Goal: Information Seeking & Learning: Check status

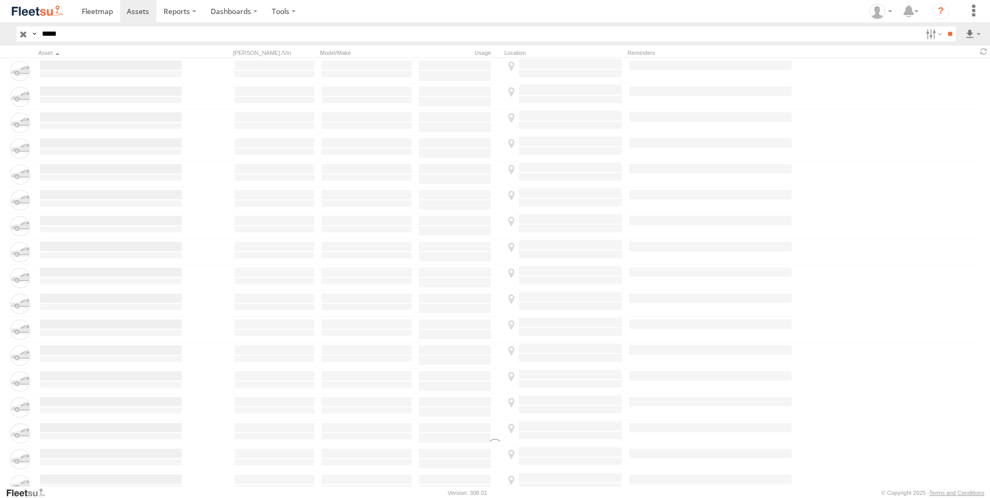
click at [23, 35] on input "button" at bounding box center [23, 33] width 13 height 15
click at [61, 34] on input "*****" at bounding box center [480, 33] width 884 height 15
type input "*****"
click at [944, 26] on input "**" at bounding box center [950, 33] width 12 height 15
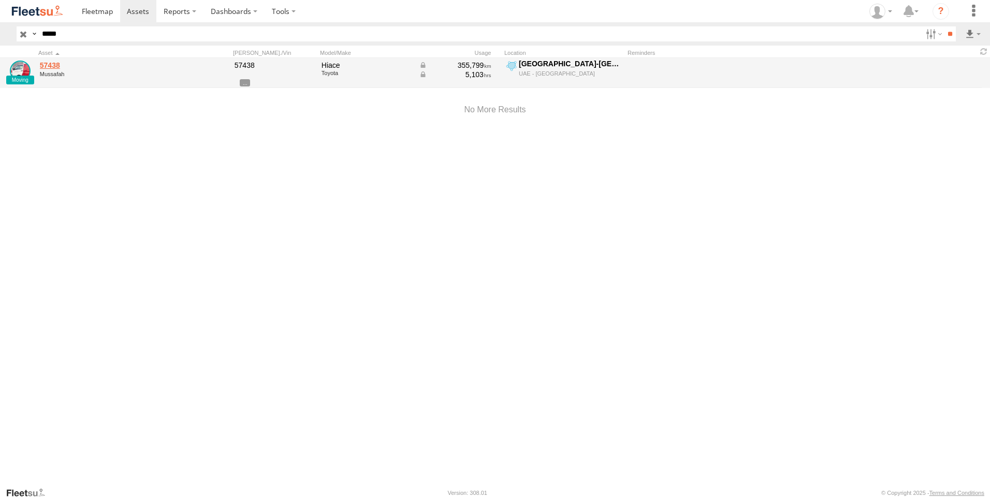
click at [56, 65] on link "57438" at bounding box center [111, 65] width 142 height 9
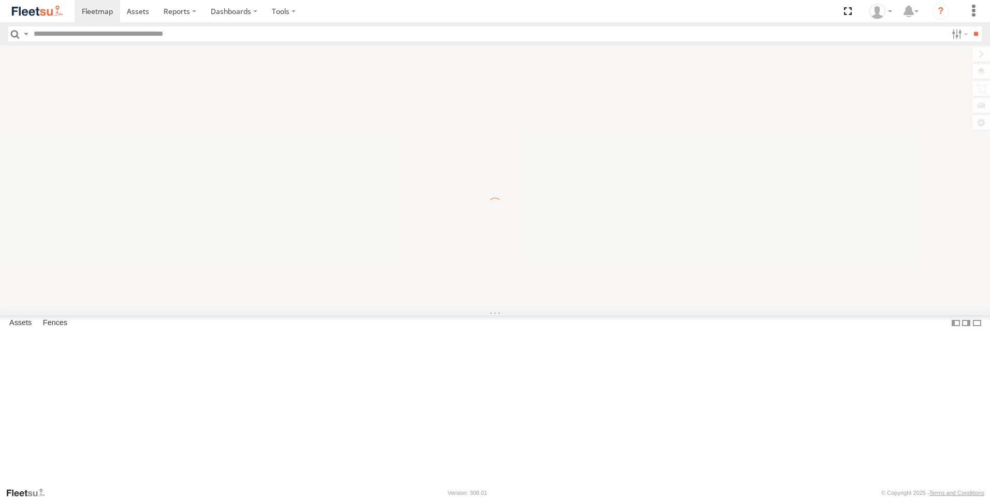
click at [66, 41] on input "text" at bounding box center [489, 33] width 918 height 15
type input "*****"
click at [970, 26] on input "**" at bounding box center [976, 33] width 12 height 15
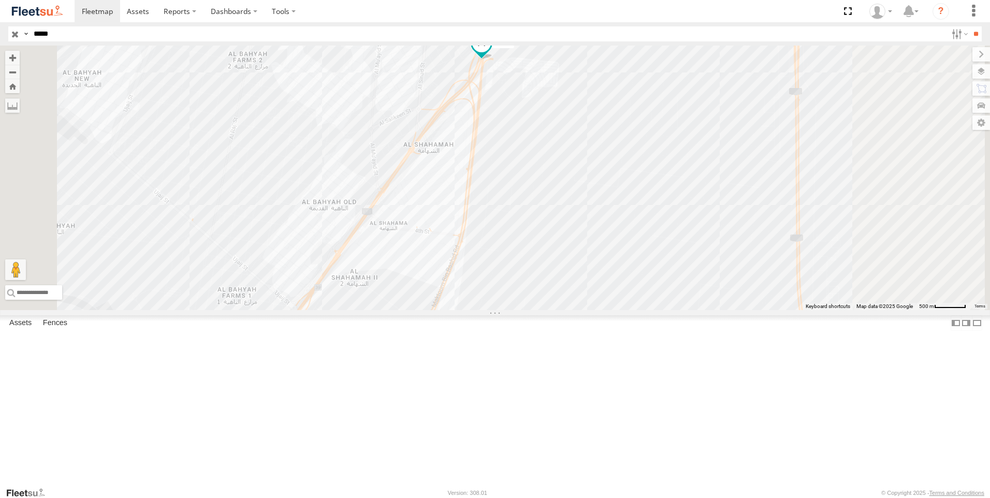
drag, startPoint x: 663, startPoint y: 372, endPoint x: 649, endPoint y: 245, distance: 128.2
click at [649, 245] on div "57438" at bounding box center [495, 178] width 990 height 265
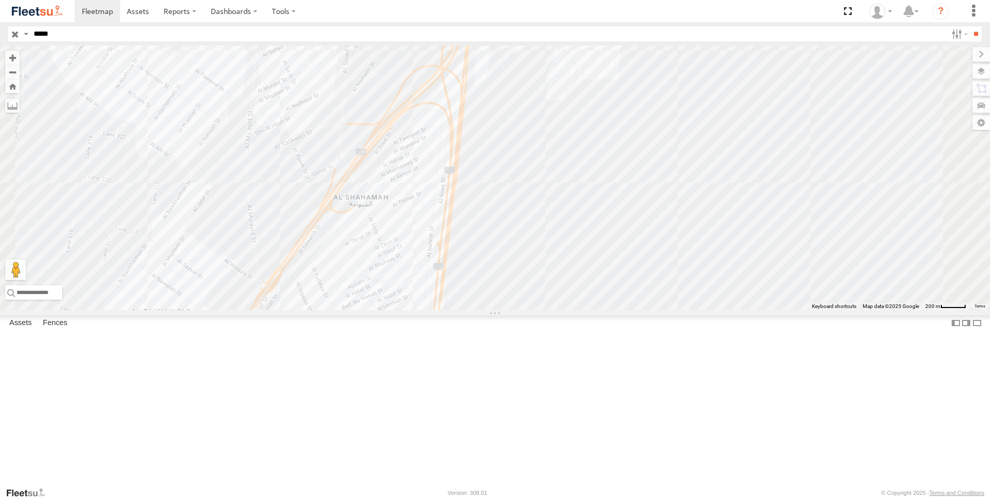
drag, startPoint x: 659, startPoint y: 239, endPoint x: 691, endPoint y: 313, distance: 80.7
click at [691, 310] on div "57438" at bounding box center [495, 178] width 990 height 265
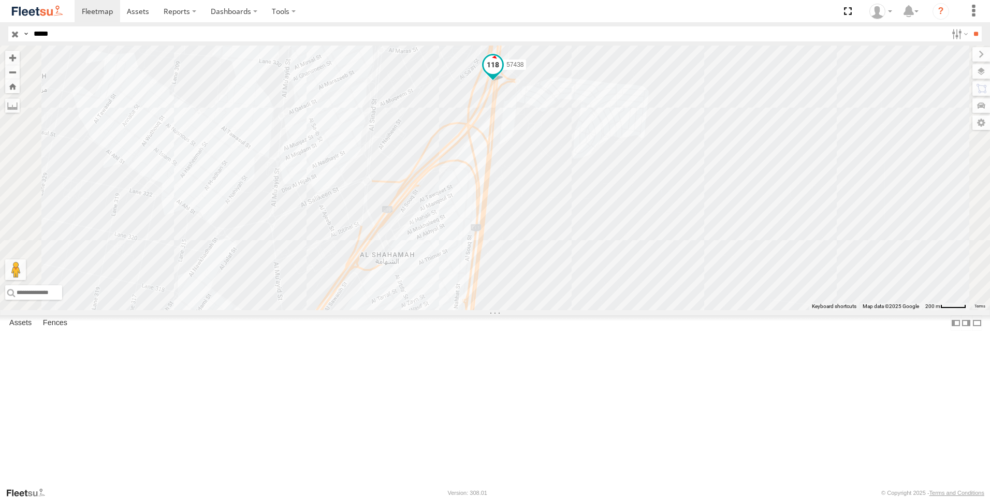
click at [502, 74] on span at bounding box center [493, 64] width 19 height 19
click at [647, 224] on div "57438 57438 Mussafah Rawdat Al Reef-Hydra Village 24.5491 , 54.69441 North 118 …" at bounding box center [495, 178] width 990 height 265
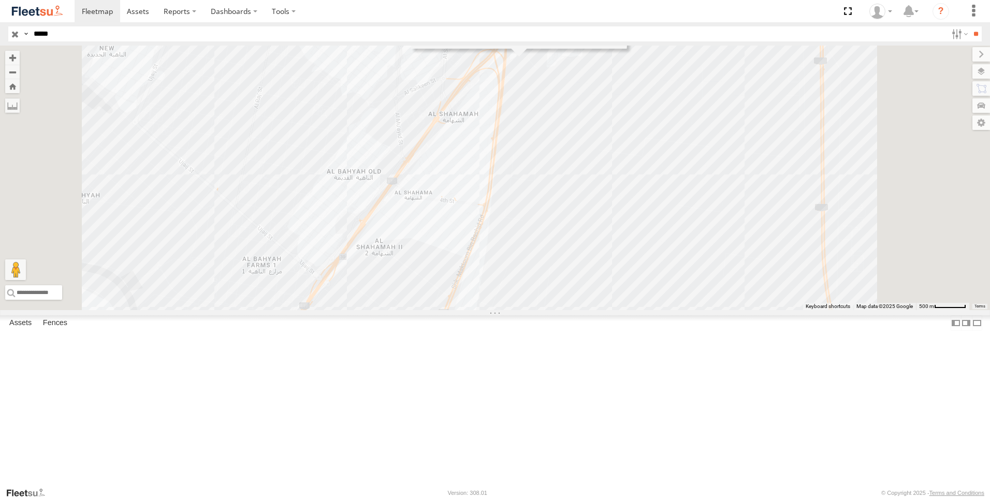
drag, startPoint x: 521, startPoint y: 247, endPoint x: 522, endPoint y: 229, distance: 18.2
click at [522, 229] on div "57438 Rawdat Al Reef-Hydra Village Rawdat Al Reef-Hydra Village 2" at bounding box center [495, 178] width 990 height 265
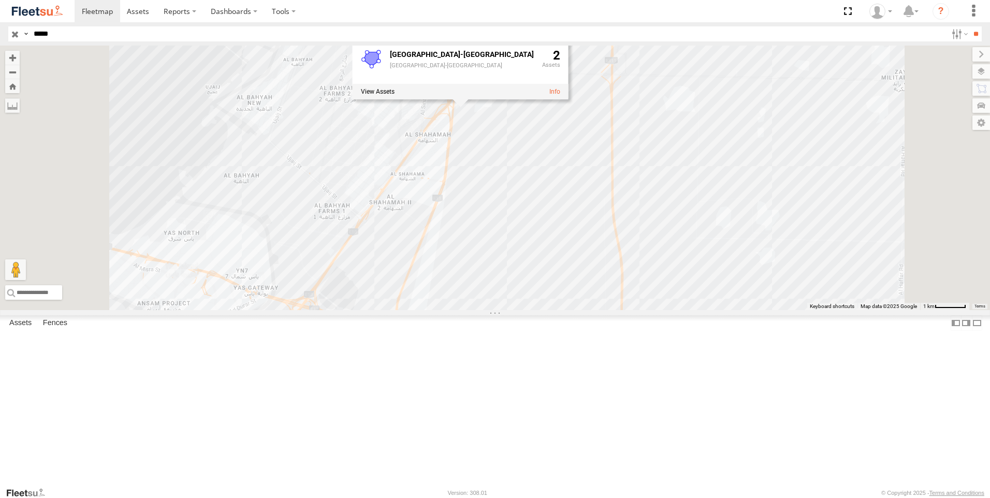
click at [13, 34] on input "button" at bounding box center [14, 33] width 13 height 15
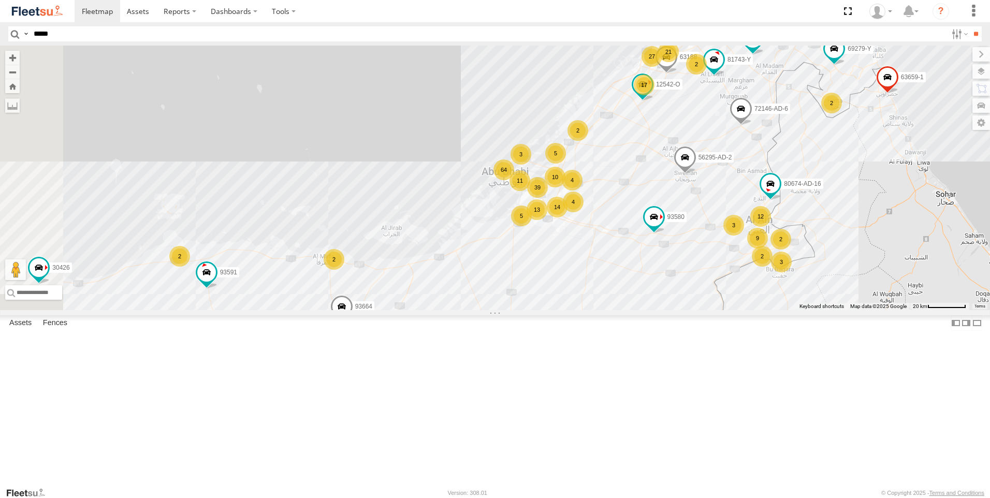
drag, startPoint x: 687, startPoint y: 250, endPoint x: 692, endPoint y: 360, distance: 110.4
click at [692, 310] on div "63659-1 93668 69279-Y 93659 69810 28746-K 30426 93664 93580 56295-AD-2 72146-AD…" at bounding box center [495, 178] width 990 height 265
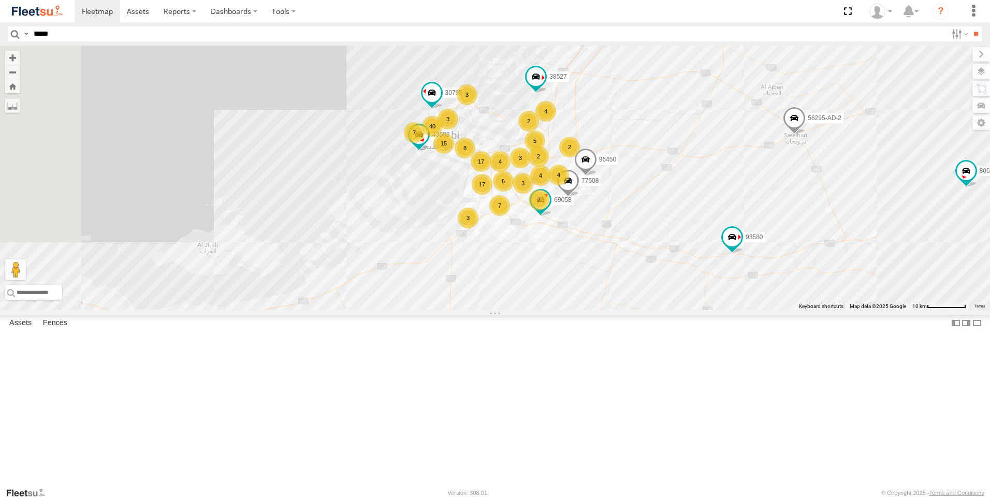
click at [695, 310] on div "63659-1 93668 69279-Y 93659 69810 28746-K 30426 93664 93580 56295-AD-2 72146-AD…" at bounding box center [495, 178] width 990 height 265
click at [984, 85] on label at bounding box center [970, 88] width 39 height 14
click at [952, 71] on label at bounding box center [971, 71] width 38 height 14
click at [0, 0] on label at bounding box center [0, 0] width 0 height 0
click at [0, 0] on span "Fences" at bounding box center [0, 0] width 0 height 0
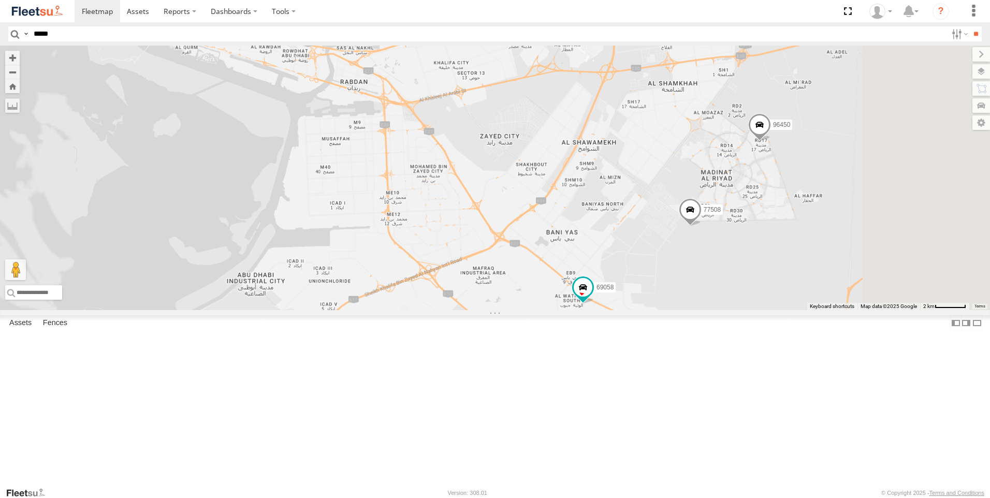
drag, startPoint x: 662, startPoint y: 242, endPoint x: 611, endPoint y: 352, distance: 120.9
click at [611, 310] on div "63659-1 93668 69279-Y 93659 69810 28746-K 30426 93664 93580 56295-AD-2 72146-AD…" at bounding box center [495, 178] width 990 height 265
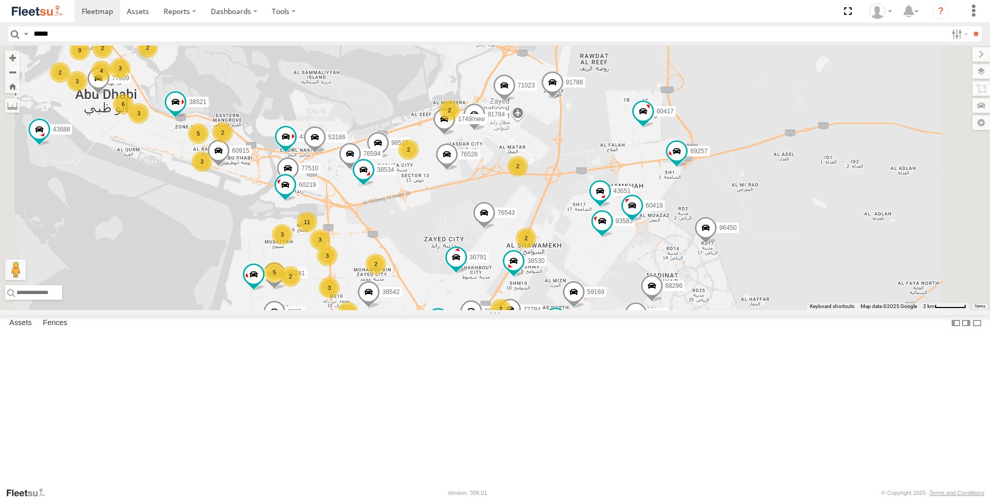
drag, startPoint x: 660, startPoint y: 270, endPoint x: 605, endPoint y: 365, distance: 109.7
click at [605, 310] on div "63659-1 93668 69279-Y 93659 69810 28746-K 30426 93664 93580 56295-AD-2 72146-AD…" at bounding box center [495, 178] width 990 height 265
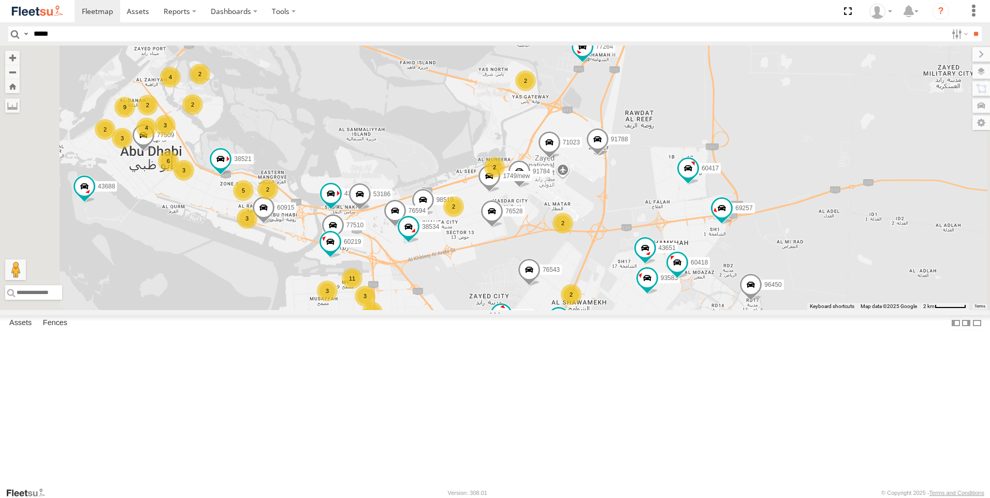
drag, startPoint x: 521, startPoint y: 307, endPoint x: 571, endPoint y: 365, distance: 76.0
click at [571, 310] on div "63659-1 93668 69279-Y 93659 69810 28746-K 30426 93664 93580 56295-AD-2 72146-AD…" at bounding box center [495, 178] width 990 height 265
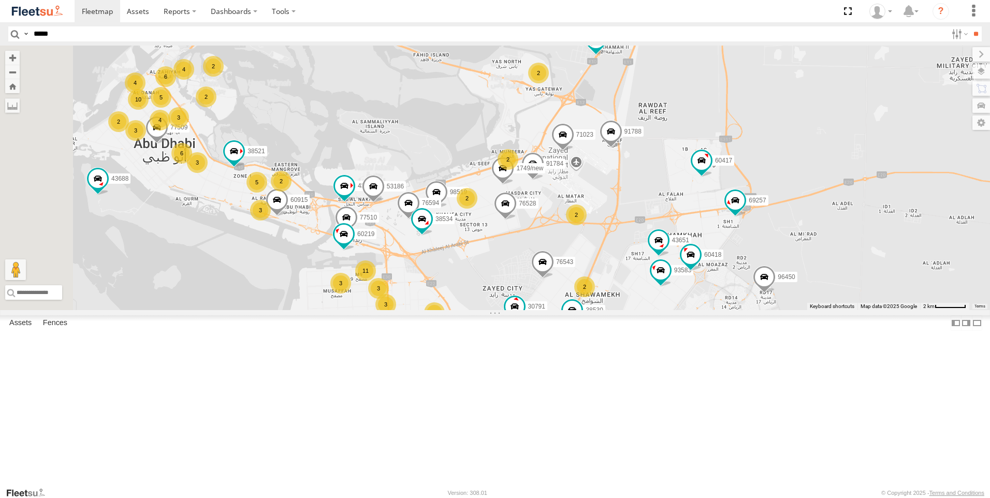
drag, startPoint x: 516, startPoint y: 273, endPoint x: 666, endPoint y: 146, distance: 196.9
click at [665, 147] on div "63659-1 93668 69279-Y 93659 69810 28746-K 30426 93664 93580 56295-AD-2 72146-AD…" at bounding box center [495, 178] width 990 height 265
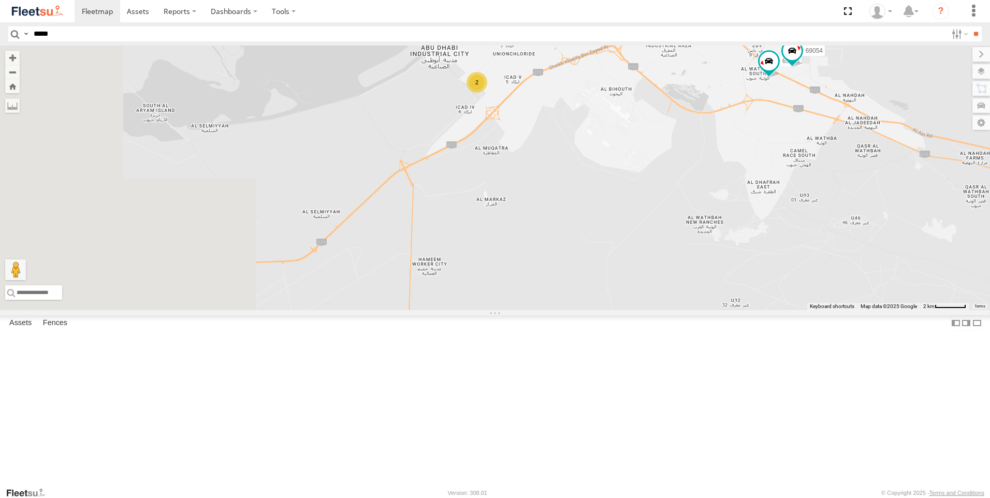
drag, startPoint x: 582, startPoint y: 340, endPoint x: 631, endPoint y: 159, distance: 186.7
click at [631, 159] on div "63659-1 93668 69279-Y 93659 69810 28746-K 30426 93664 93580 56295-AD-2 72146-AD…" at bounding box center [495, 178] width 990 height 265
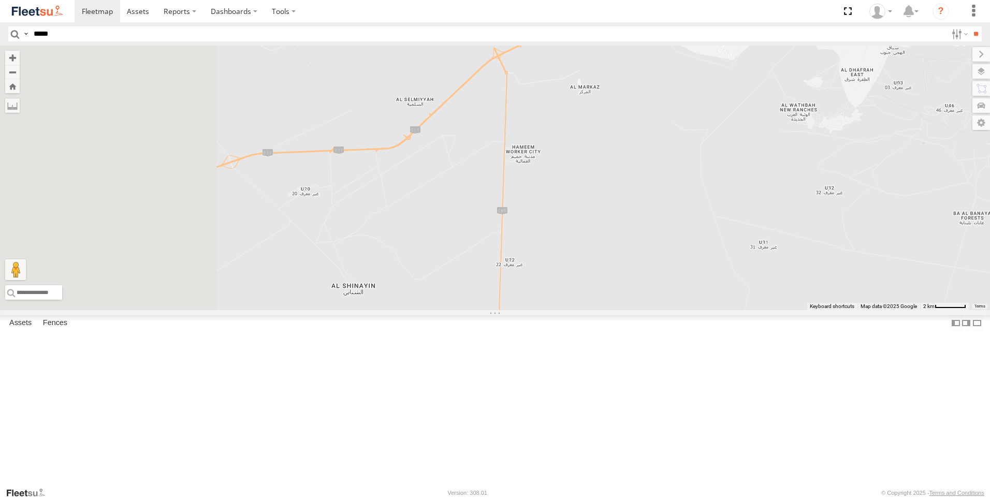
drag, startPoint x: 620, startPoint y: 212, endPoint x: 689, endPoint y: 147, distance: 94.9
click at [689, 147] on div "63659-1 93668 69279-Y 93659 69810 28746-K 30426 93664 93580 56295-AD-2 72146-AD…" at bounding box center [495, 178] width 990 height 265
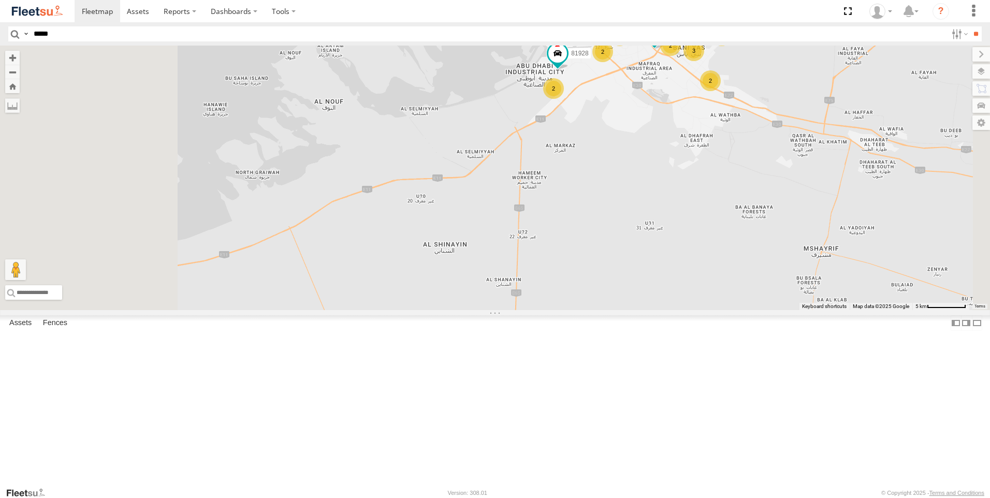
drag, startPoint x: 453, startPoint y: 401, endPoint x: 531, endPoint y: 374, distance: 82.7
click at [531, 310] on div "63659-1 93668 69279-Y 93659 69810 28746-K 30426 93664 93580 56295-AD-2 72146-AD…" at bounding box center [495, 178] width 990 height 265
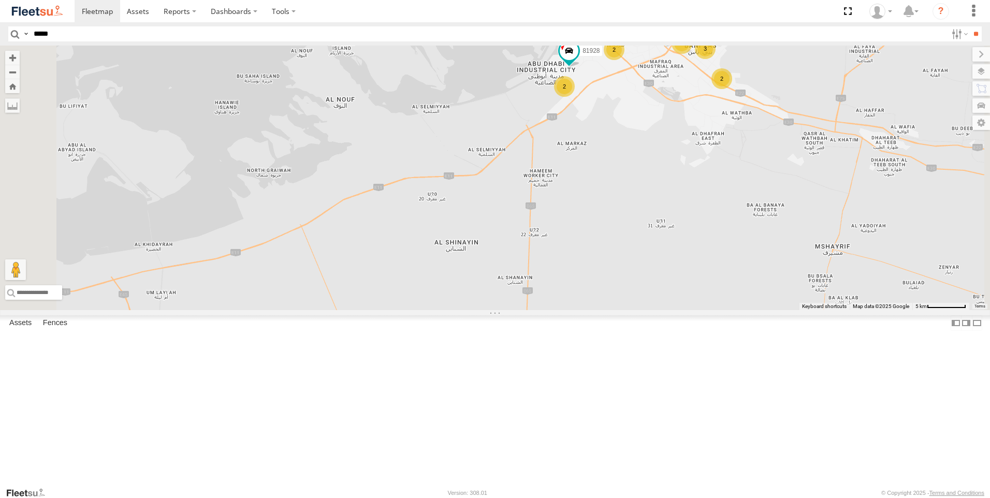
click at [487, 310] on div "63659-1 93668 69279-Y 93659 69810 28746-K 30426 93664 93580 56295-AD-2 72146-AD…" at bounding box center [495, 178] width 990 height 265
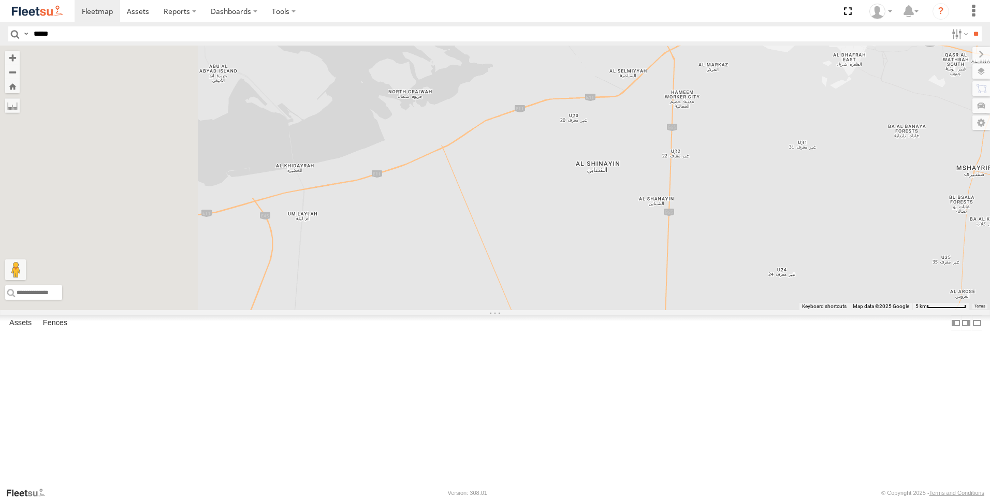
drag, startPoint x: 488, startPoint y: 347, endPoint x: 640, endPoint y: 260, distance: 175.3
click at [640, 260] on div "63659-1 93668 69279-Y 93659 69810 28746-K 30426 93664 93580 56295-AD-2 72146-AD…" at bounding box center [495, 178] width 990 height 265
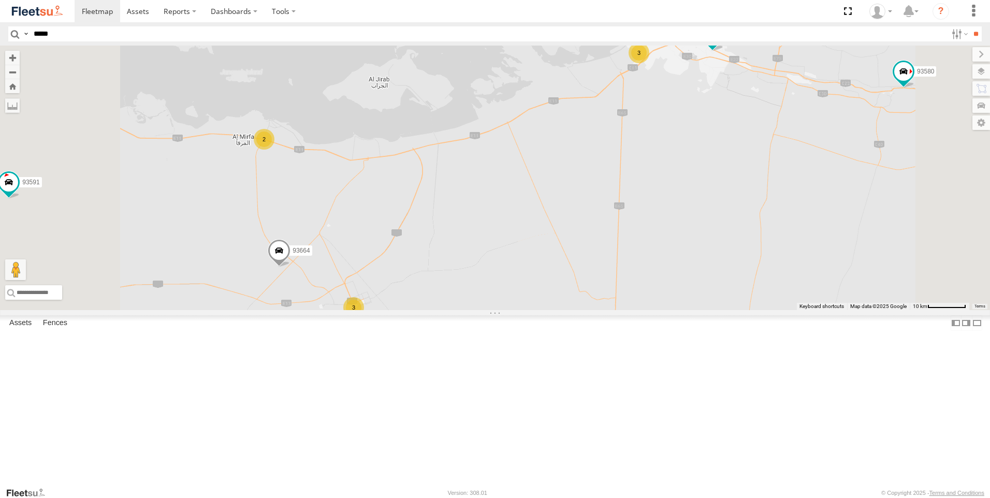
drag, startPoint x: 544, startPoint y: 364, endPoint x: 591, endPoint y: 303, distance: 76.8
click at [591, 303] on div "63659-1 93668 69279-Y 93659 69810 28746-K 30426 93664 93580 56295-AD-2 72146-AD…" at bounding box center [495, 178] width 990 height 265
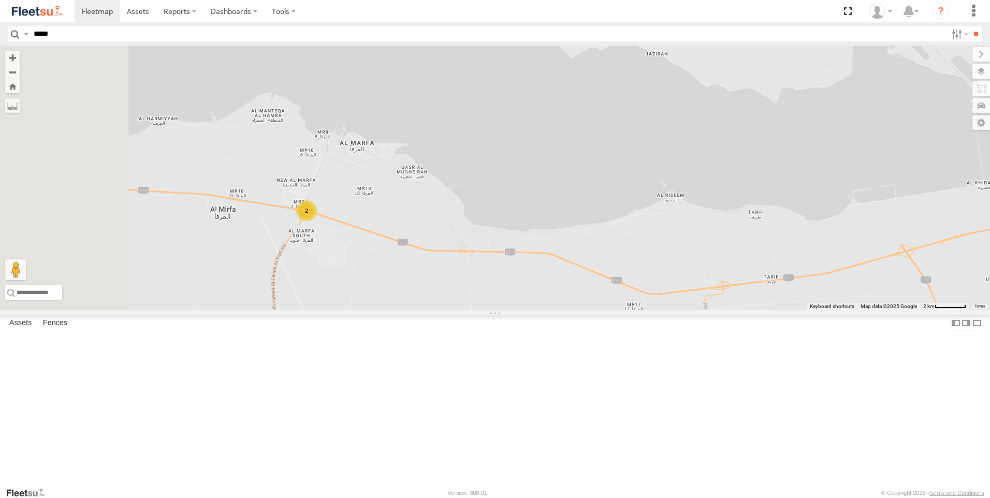
drag, startPoint x: 381, startPoint y: 200, endPoint x: 447, endPoint y: 324, distance: 140.8
click at [447, 310] on div "63659-1 93668 69279-Y 93659 69810 28746-K 30426 93664 93580 56295-AD-2 72146-AD…" at bounding box center [495, 178] width 990 height 265
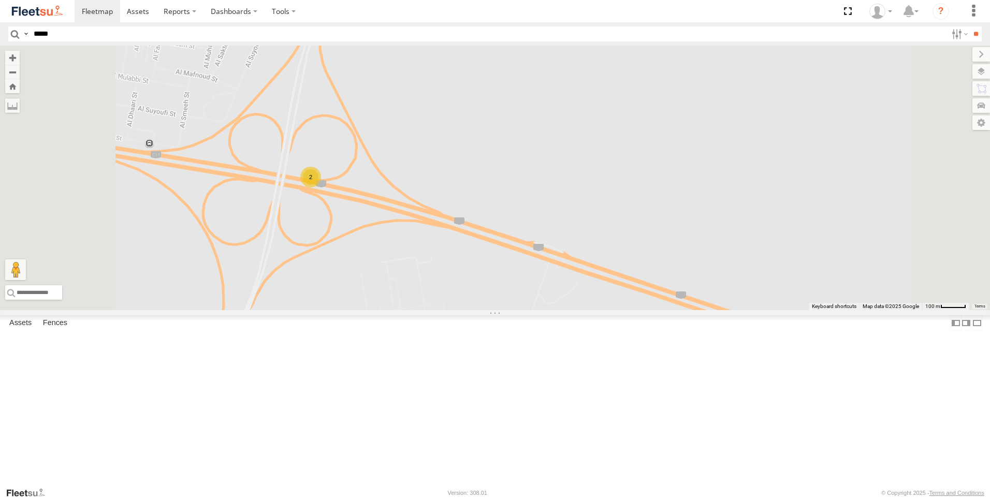
drag, startPoint x: 438, startPoint y: 224, endPoint x: 442, endPoint y: 290, distance: 65.9
click at [442, 290] on div "63659-1 93668 69279-Y 93659 69810 28746-K 30426 93664 93580 56295-AD-2 72146-AD…" at bounding box center [495, 178] width 990 height 265
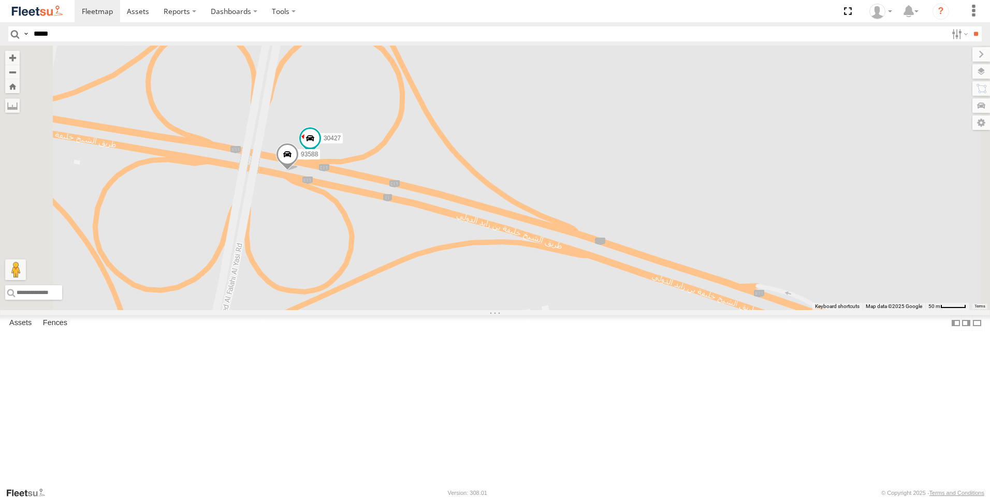
click at [299, 171] on span at bounding box center [287, 157] width 23 height 28
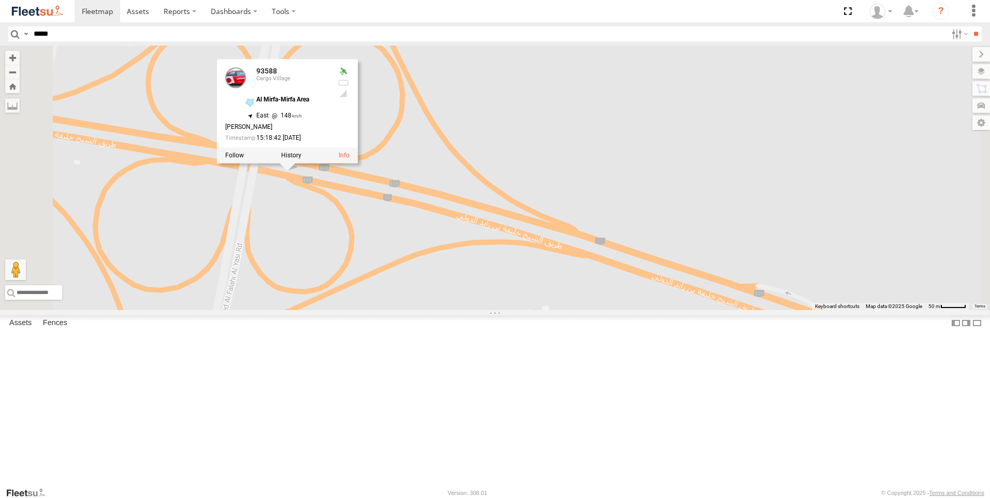
click at [415, 310] on div "63659-1 93668 69279-Y 93659 69810 28746-K 30426 93664 93580 56295-AD-2 72146-AD…" at bounding box center [495, 178] width 990 height 265
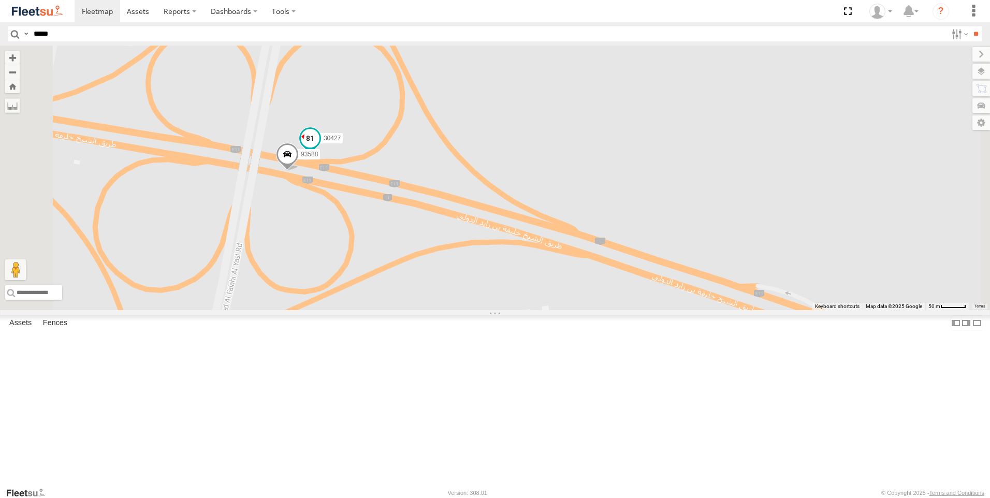
click at [319, 147] on span at bounding box center [310, 137] width 19 height 19
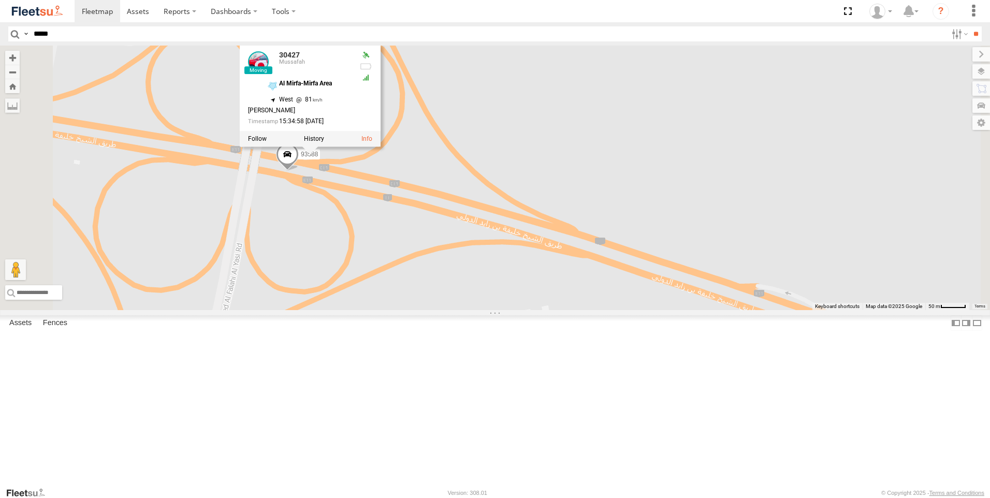
click at [425, 310] on div "63659-1 93668 69279-Y 93659 69810 28746-K 30426 93664 93580 56295-AD-2 72146-AD…" at bounding box center [495, 178] width 990 height 265
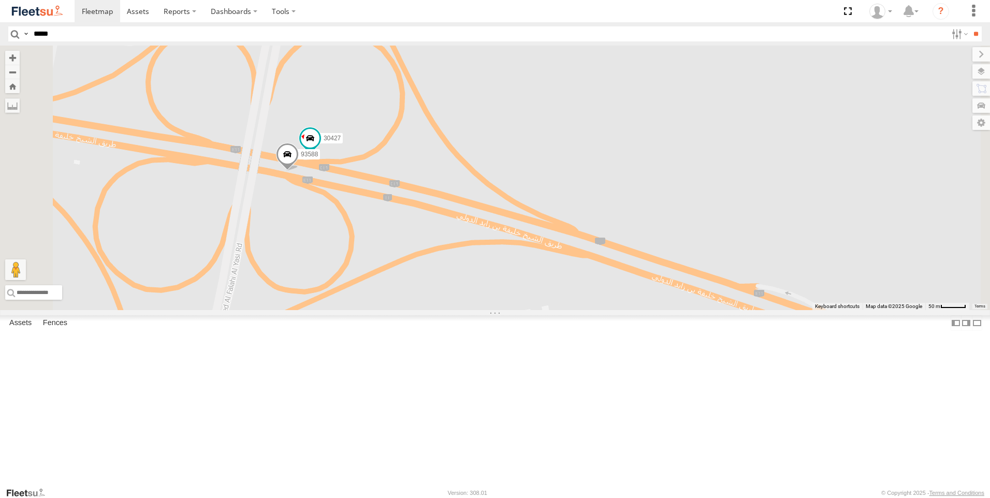
click at [299, 171] on span at bounding box center [287, 157] width 23 height 28
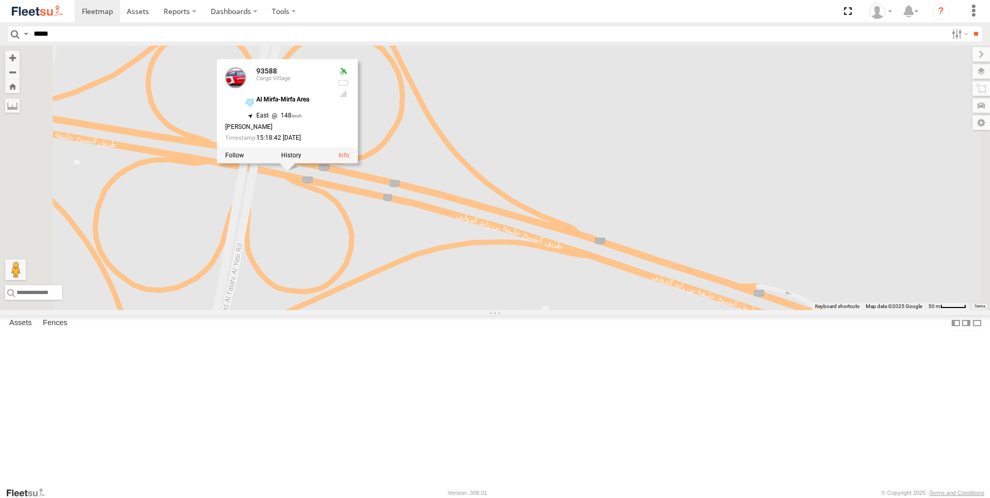
click at [411, 301] on div "63659-1 93668 69279-Y 93659 69810 28746-K 30426 93664 93580 56295-AD-2 72146-AD…" at bounding box center [495, 178] width 990 height 265
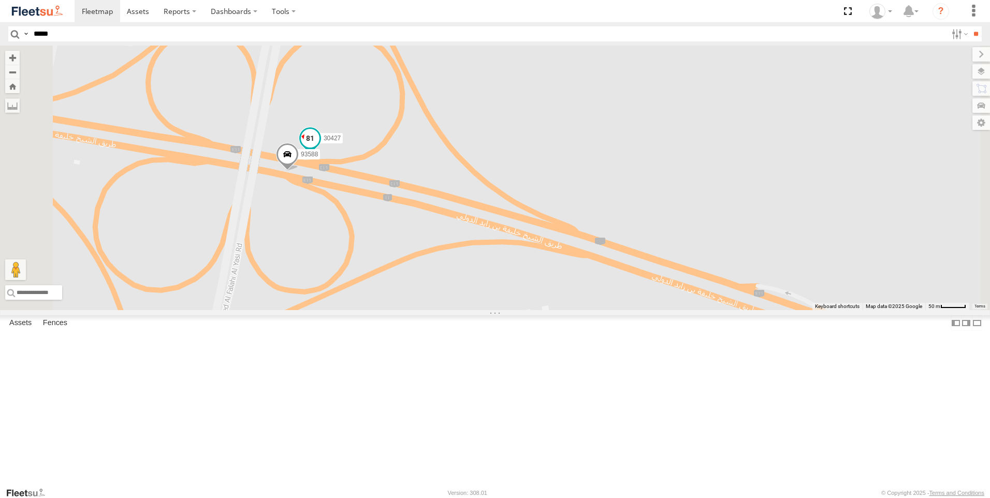
click at [319, 147] on span at bounding box center [310, 137] width 19 height 19
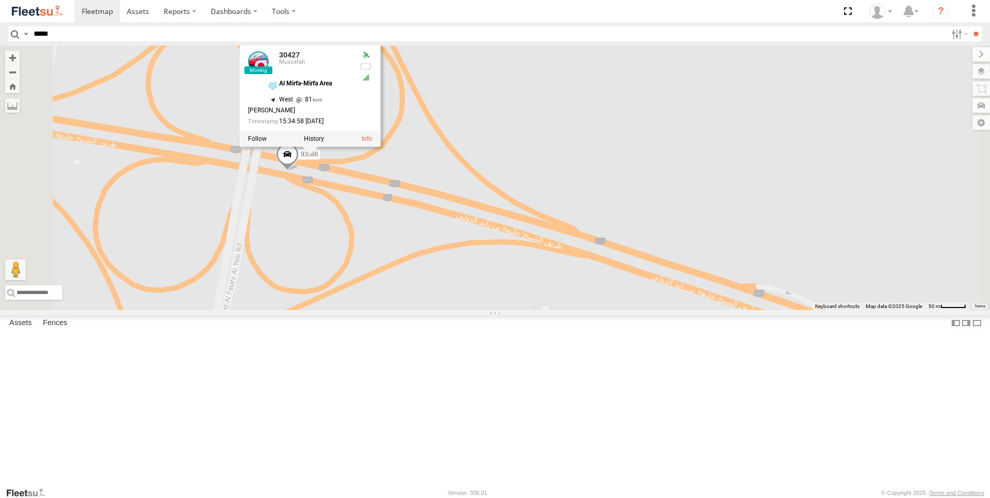
click at [299, 171] on span at bounding box center [287, 157] width 23 height 28
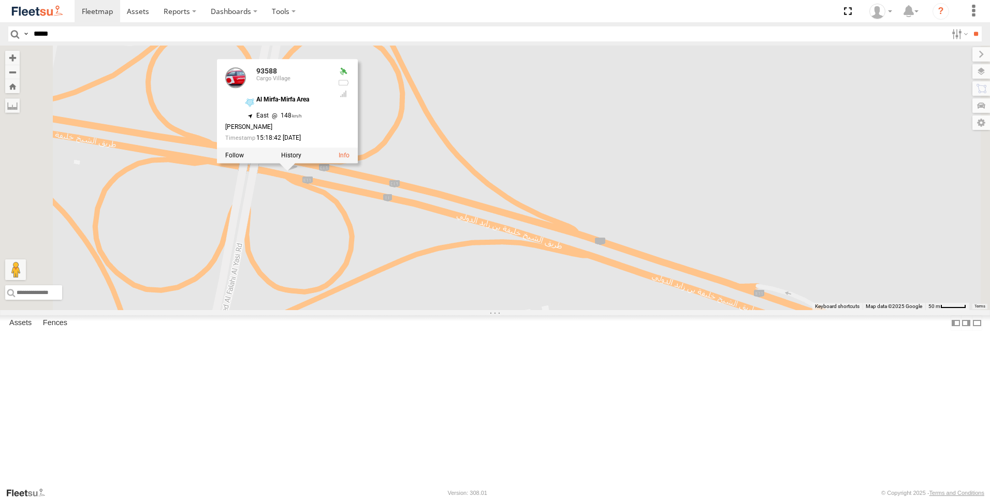
click at [410, 298] on div "63659-1 93668 69279-Y 93659 69810 28746-K 30426 93664 93580 56295-AD-2 72146-AD…" at bounding box center [495, 178] width 990 height 265
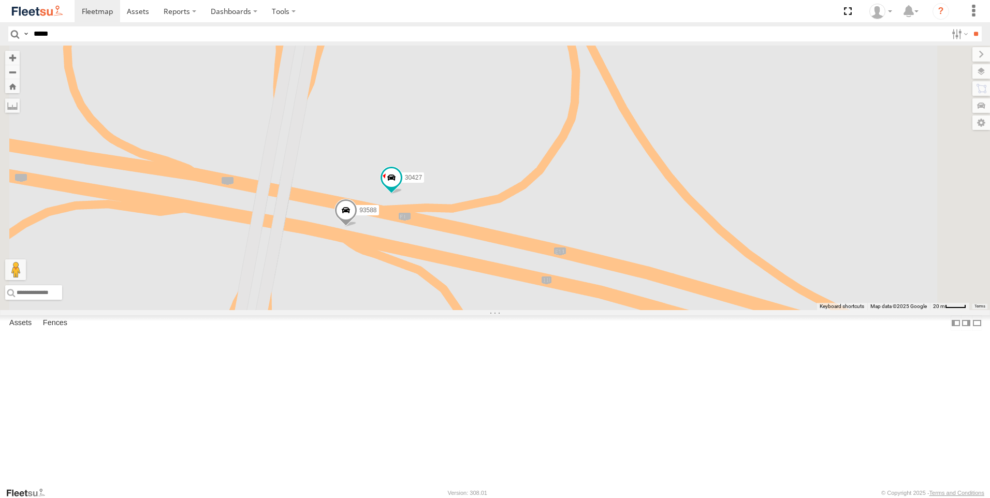
click at [357, 227] on span at bounding box center [346, 213] width 23 height 28
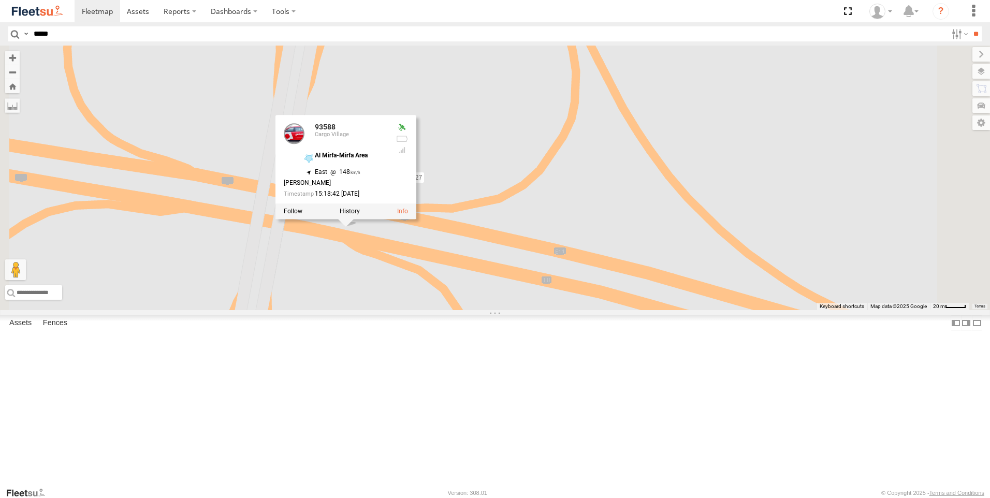
click at [622, 270] on div "63659-1 93668 69279-Y 93659 69810 28746-K 30426 93664 93580 56295-AD-2 72146-AD…" at bounding box center [495, 178] width 990 height 265
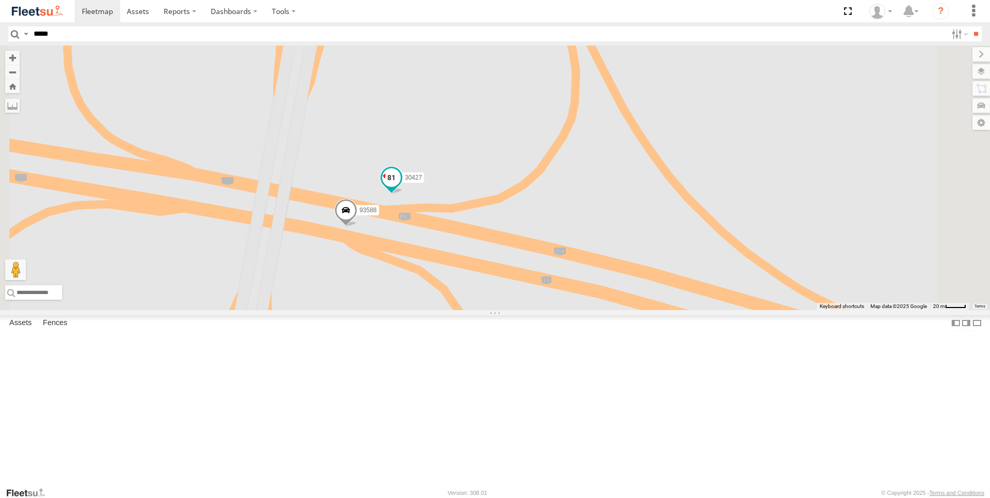
click at [403, 194] on span at bounding box center [391, 180] width 23 height 28
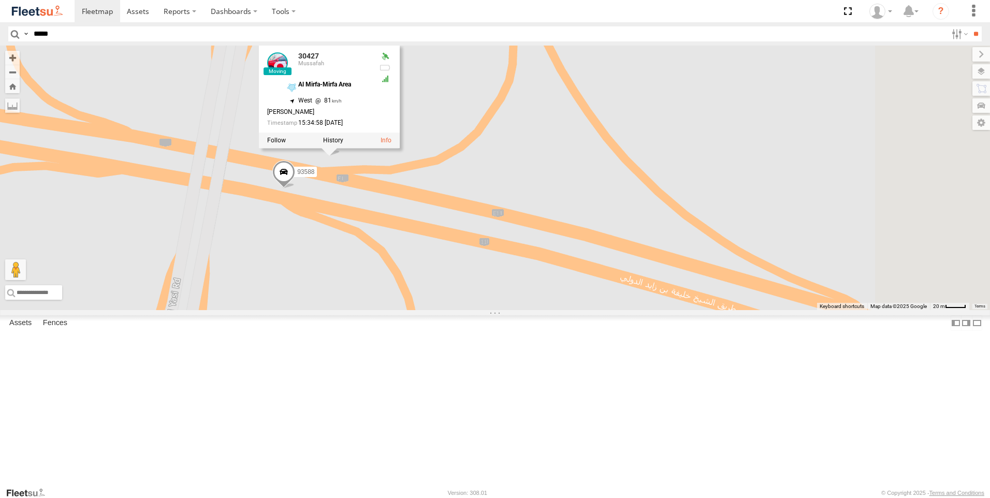
drag, startPoint x: 520, startPoint y: 402, endPoint x: 457, endPoint y: 363, distance: 73.9
click at [457, 310] on div "63659-1 93668 69279-Y 93659 69810 28746-K 30426 93664 93580 56295-AD-2 72146-AD…" at bounding box center [495, 178] width 990 height 265
click at [295, 188] on span at bounding box center [283, 175] width 23 height 28
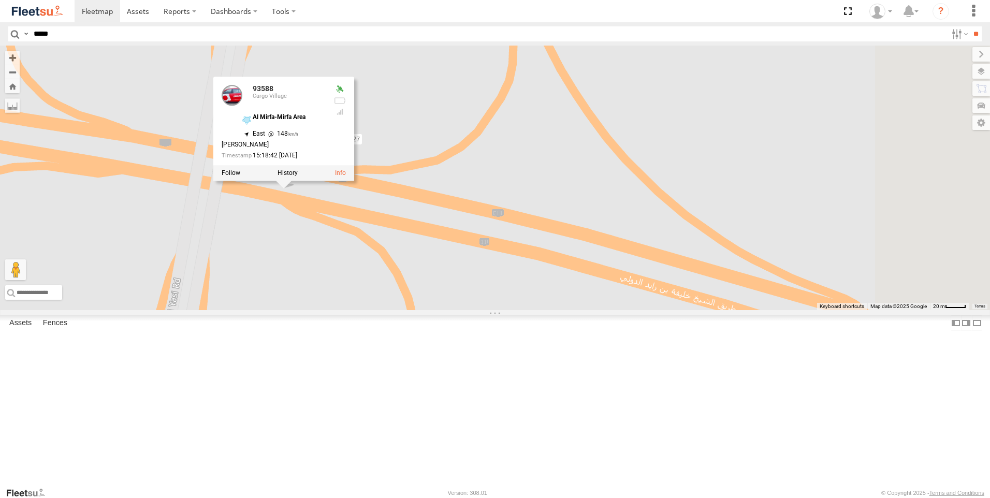
click at [459, 310] on div "63659-1 93668 69279-Y 93659 69810 28746-K 30426 93664 93580 56295-AD-2 72146-AD…" at bounding box center [495, 178] width 990 height 265
